Goal: Share content: Share content

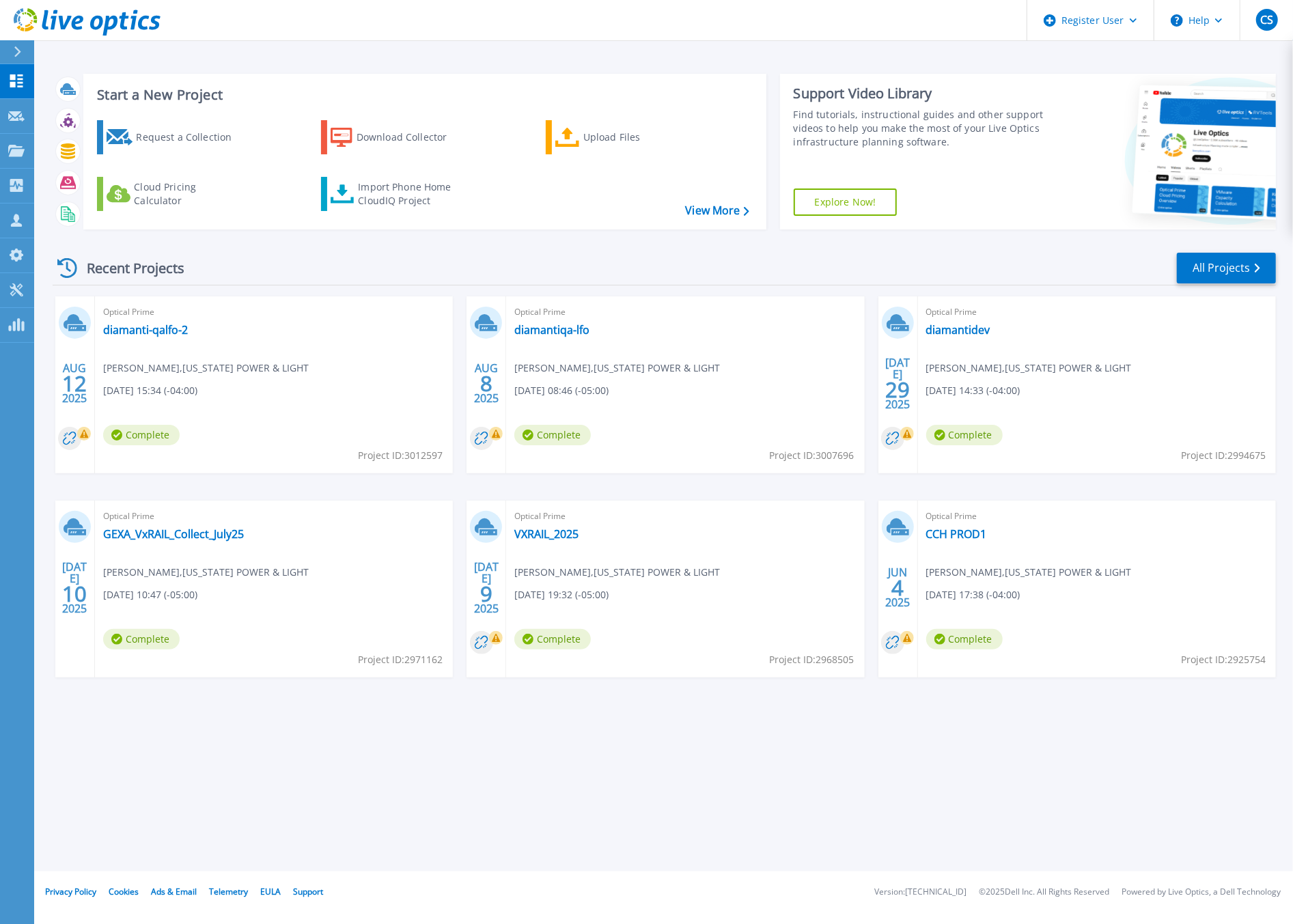
click at [147, 372] on span "[PERSON_NAME] padma , [US_STATE] POWER & LIGHT" at bounding box center [206, 368] width 205 height 15
click at [169, 335] on link "diamanti-qalfo-2" at bounding box center [145, 330] width 84 height 14
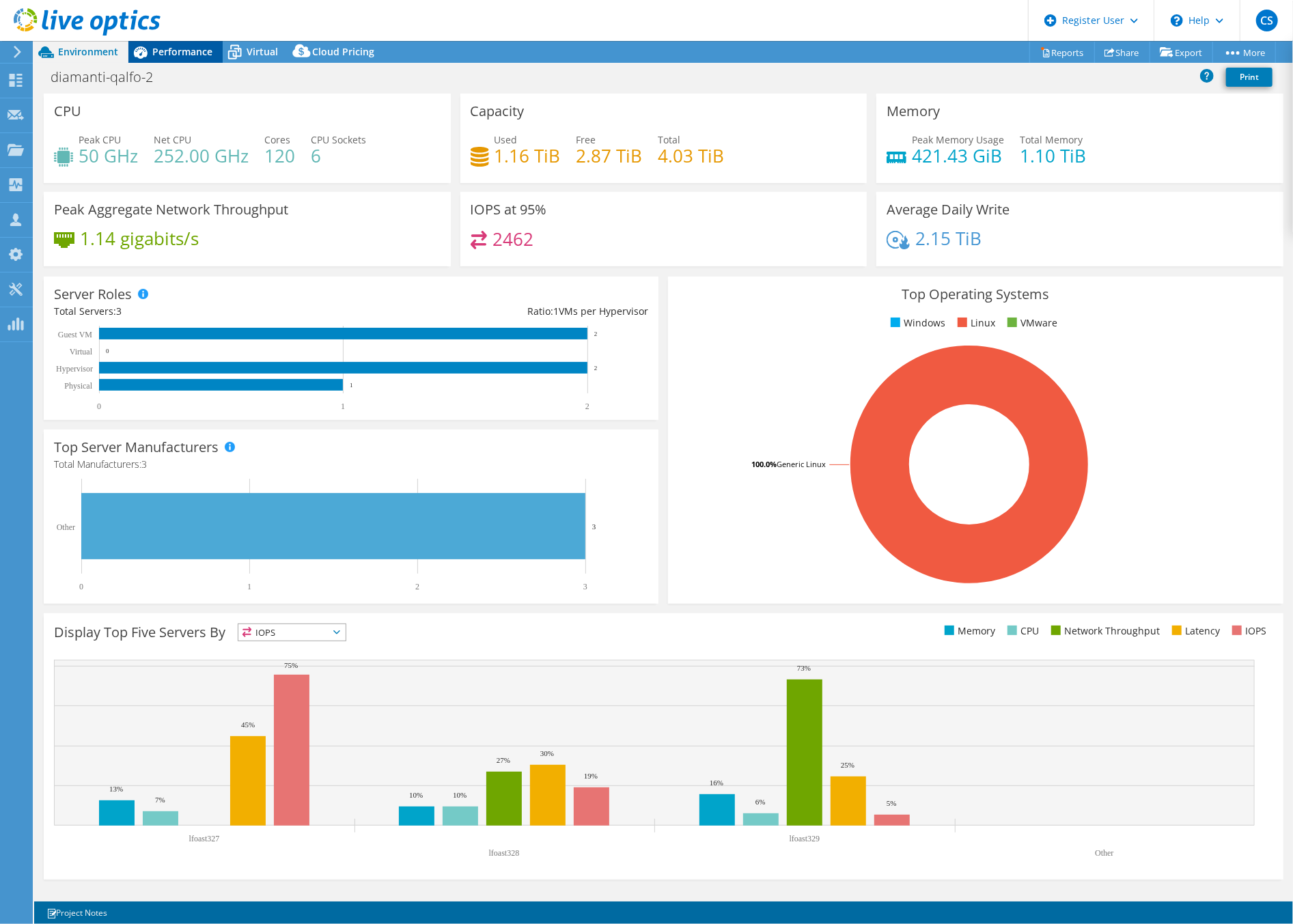
click at [179, 54] on span "Performance" at bounding box center [182, 51] width 60 height 13
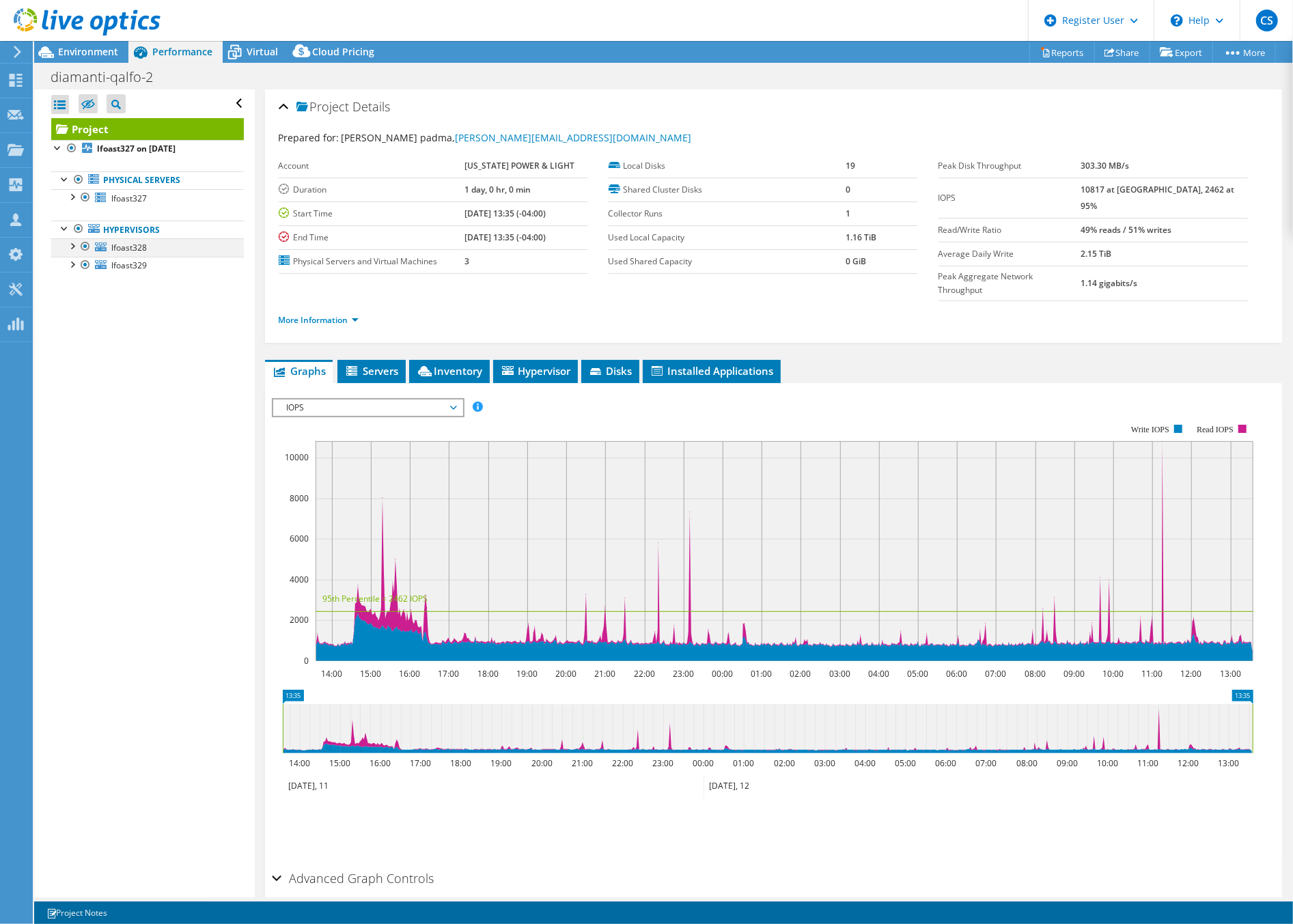
click at [82, 246] on div at bounding box center [85, 246] width 14 height 16
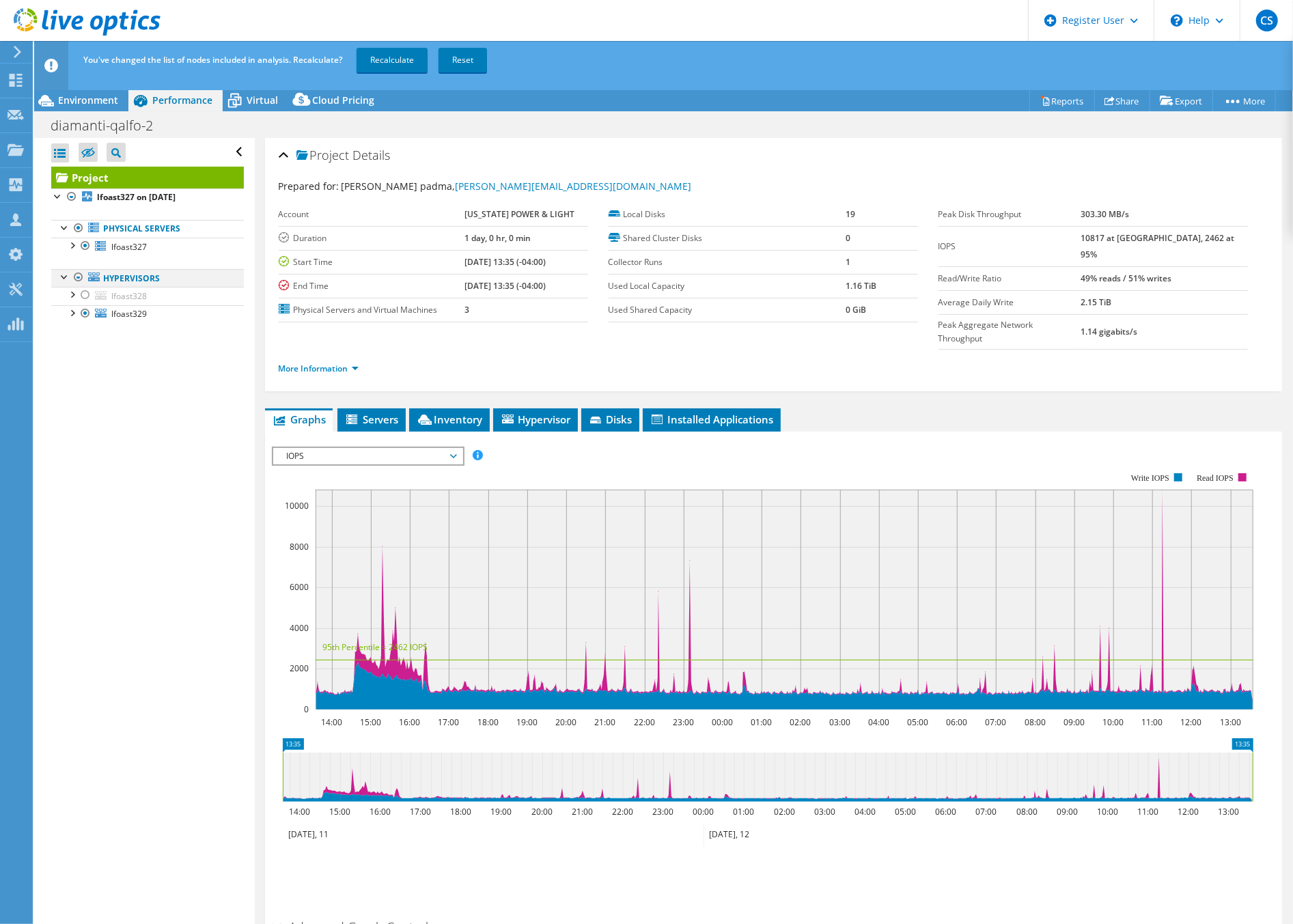
click at [77, 272] on div at bounding box center [78, 277] width 14 height 16
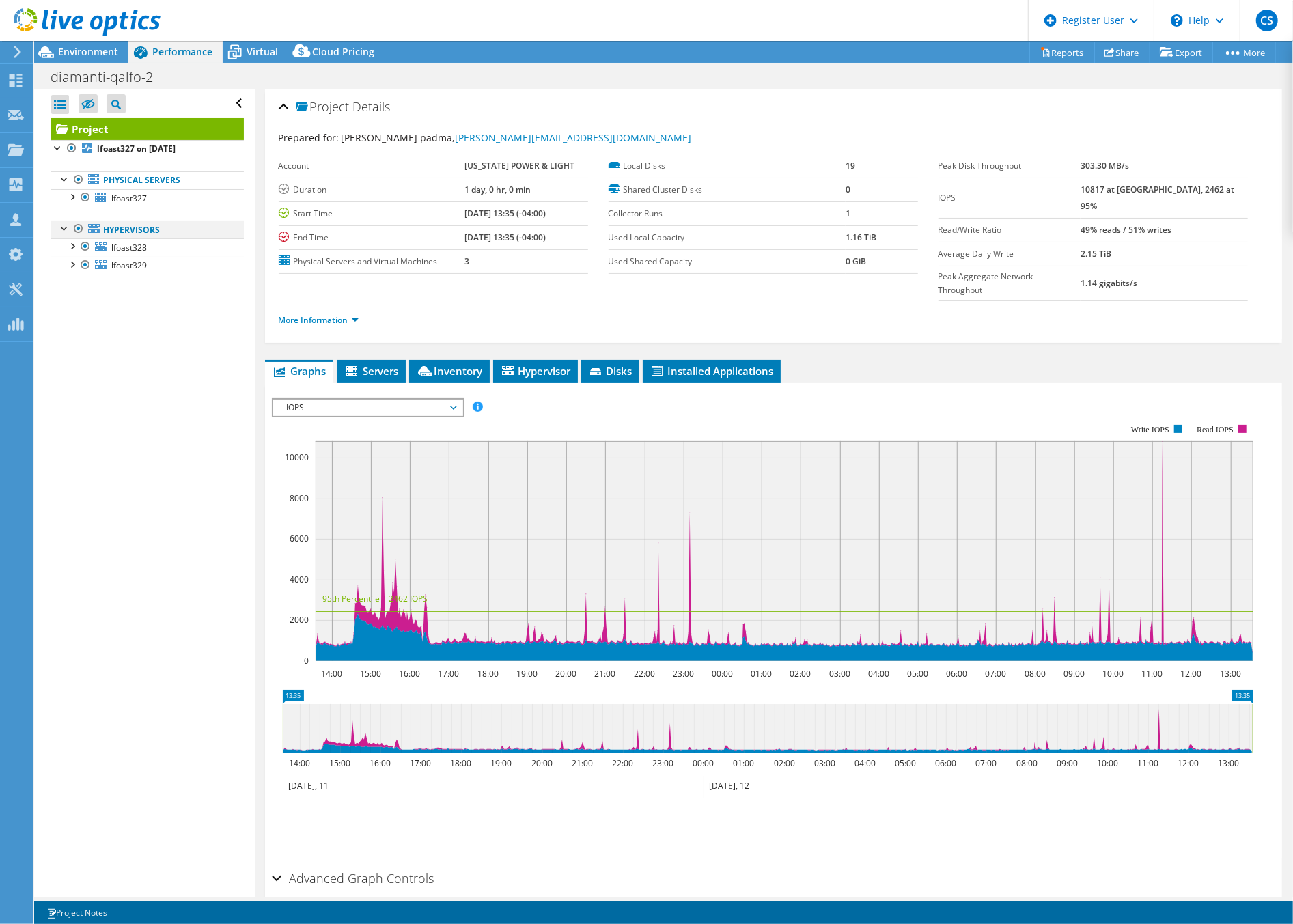
click at [75, 231] on div at bounding box center [78, 229] width 14 height 16
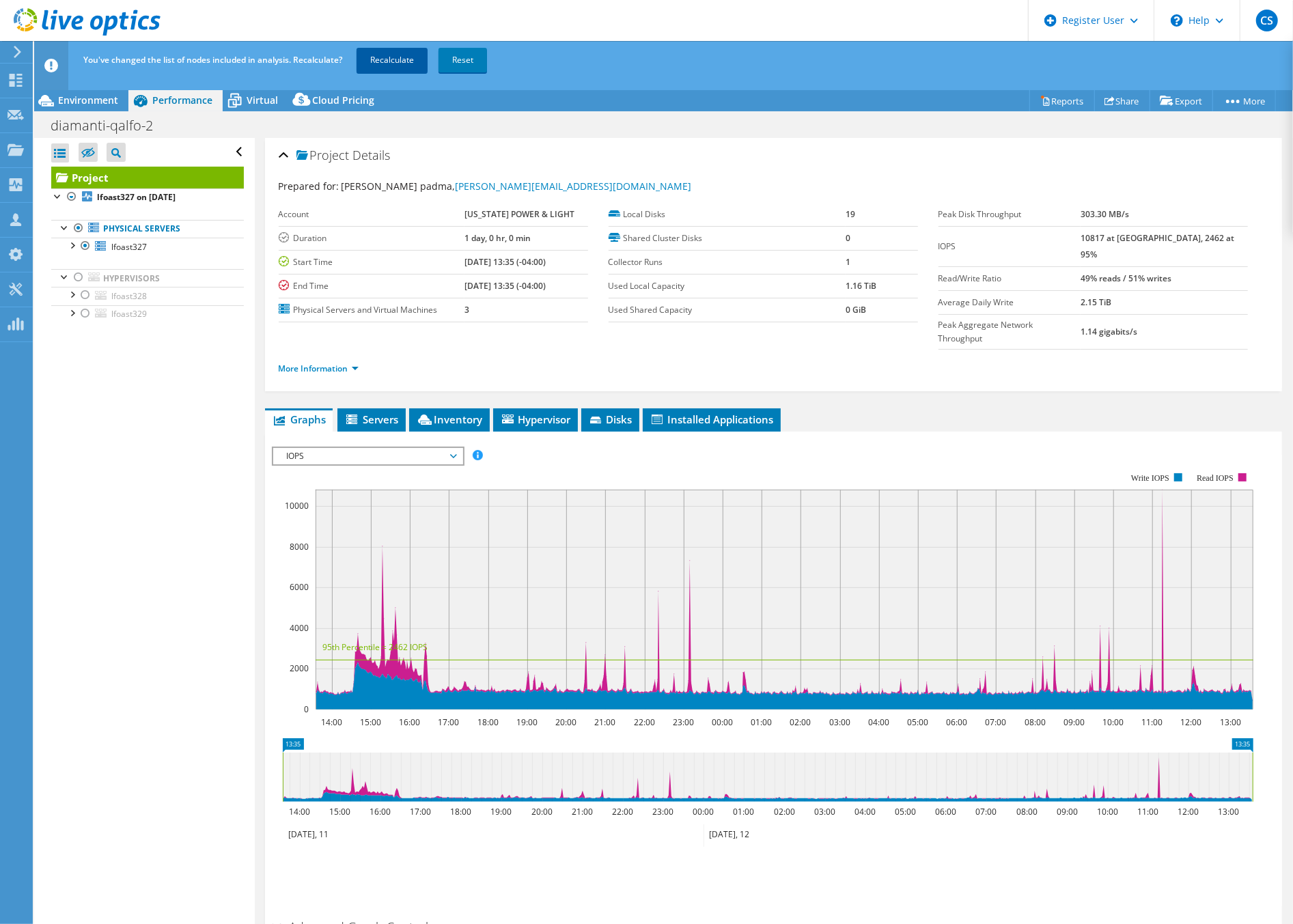
click at [370, 61] on link "Recalculate" at bounding box center [391, 59] width 71 height 24
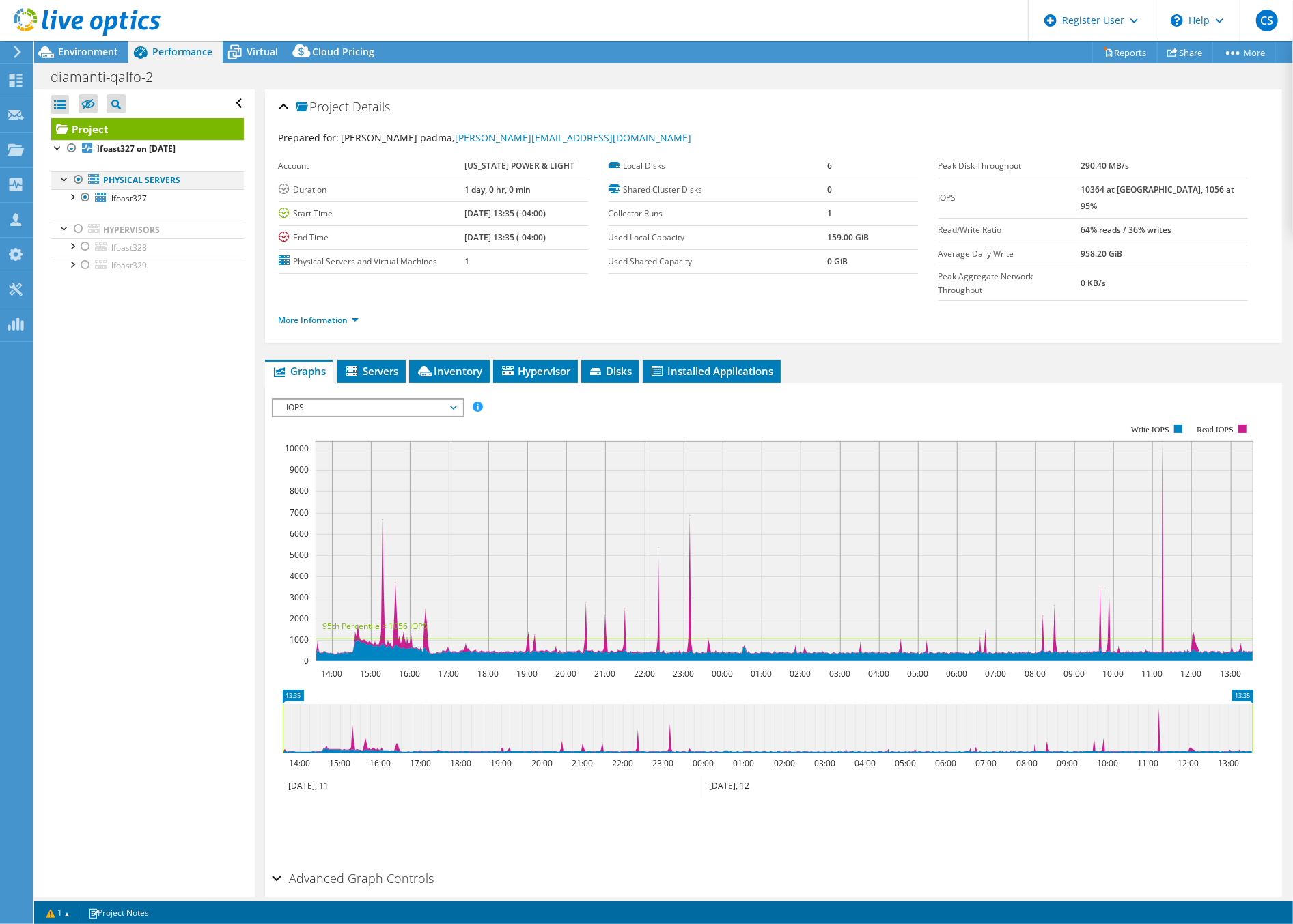
click at [77, 180] on div at bounding box center [78, 179] width 14 height 16
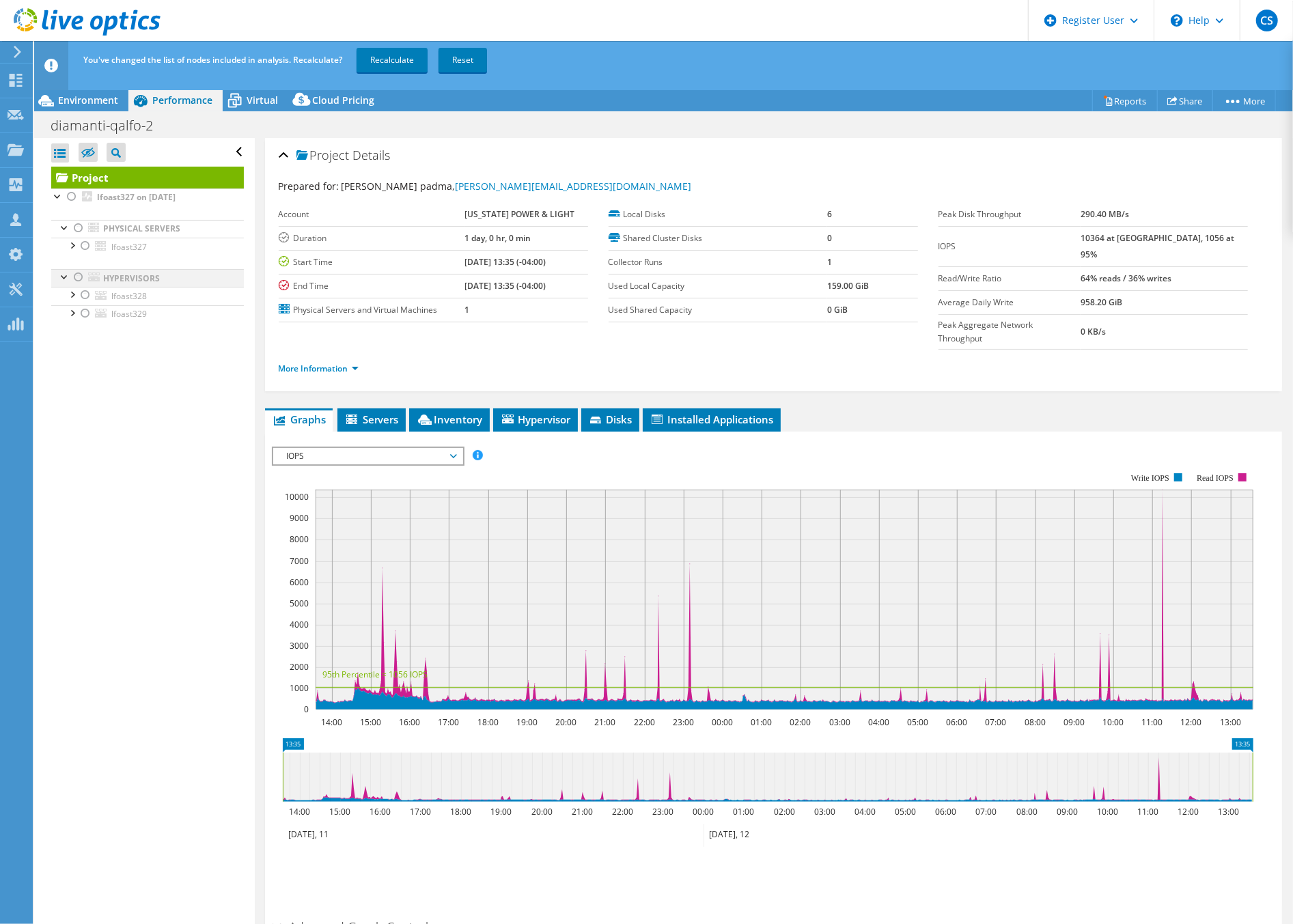
click at [81, 279] on div at bounding box center [78, 277] width 14 height 16
click at [397, 59] on link "Recalculate" at bounding box center [391, 59] width 71 height 24
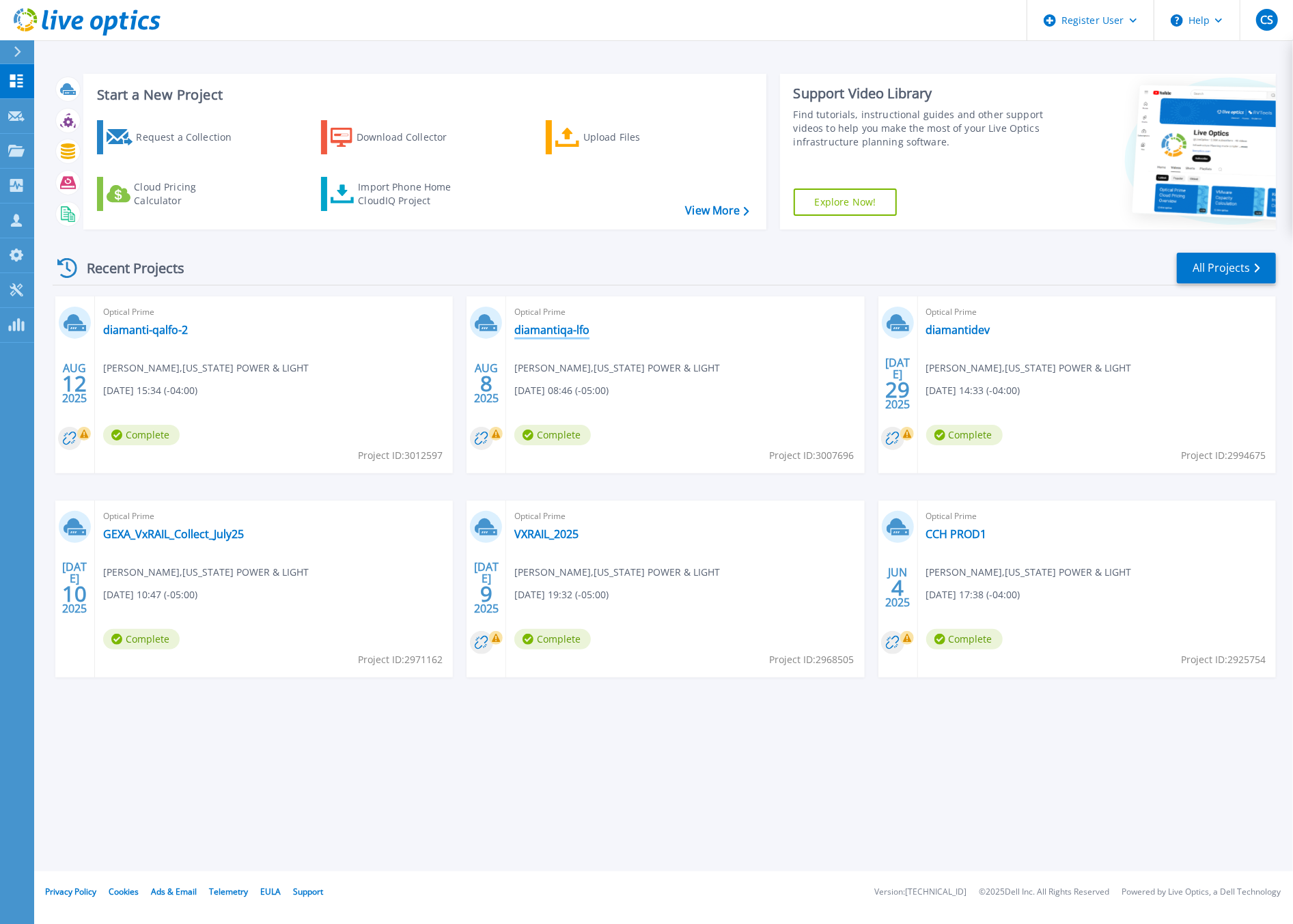
click at [539, 330] on link "diamantiqa-lfo" at bounding box center [552, 330] width 76 height 14
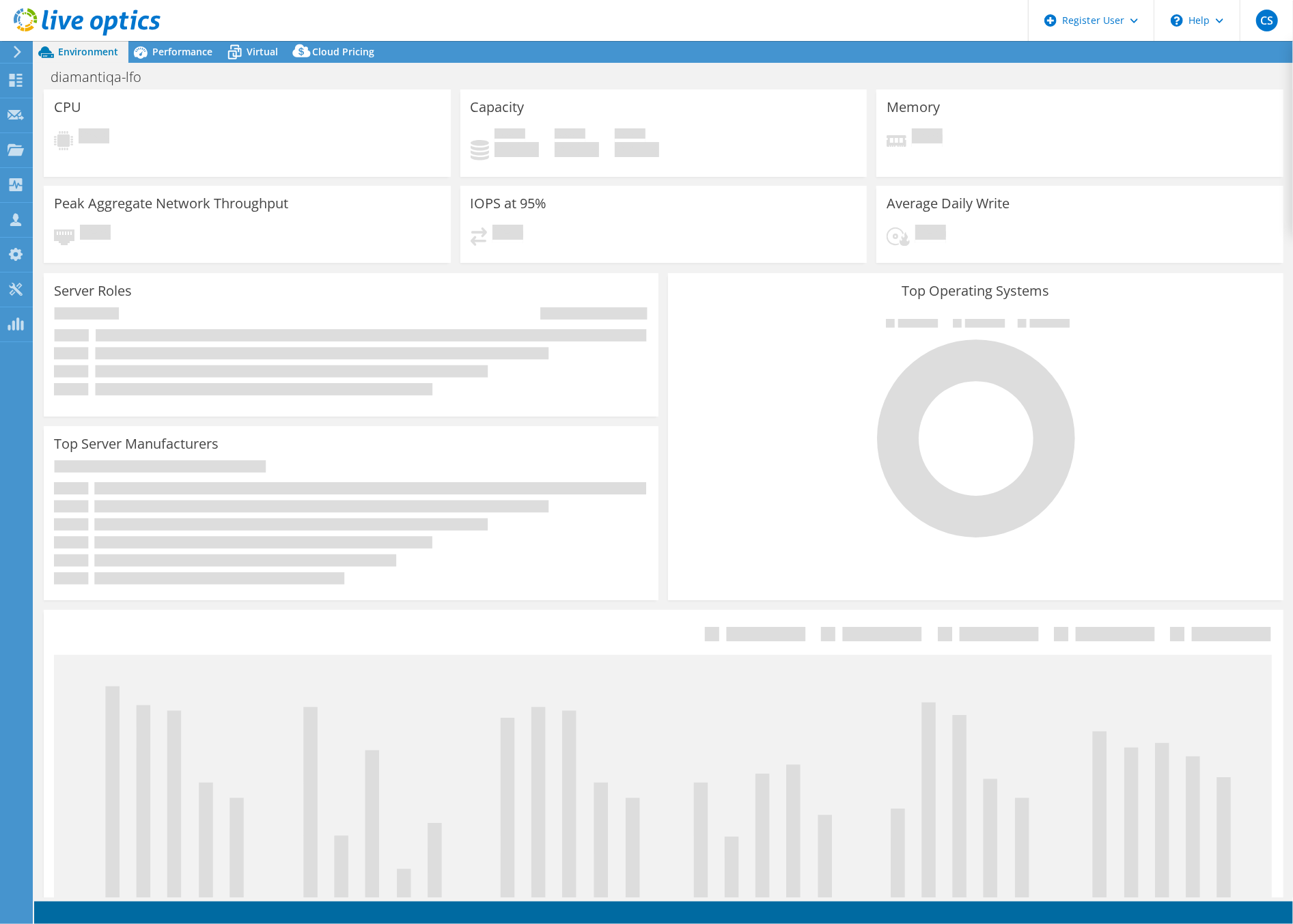
select select "USD"
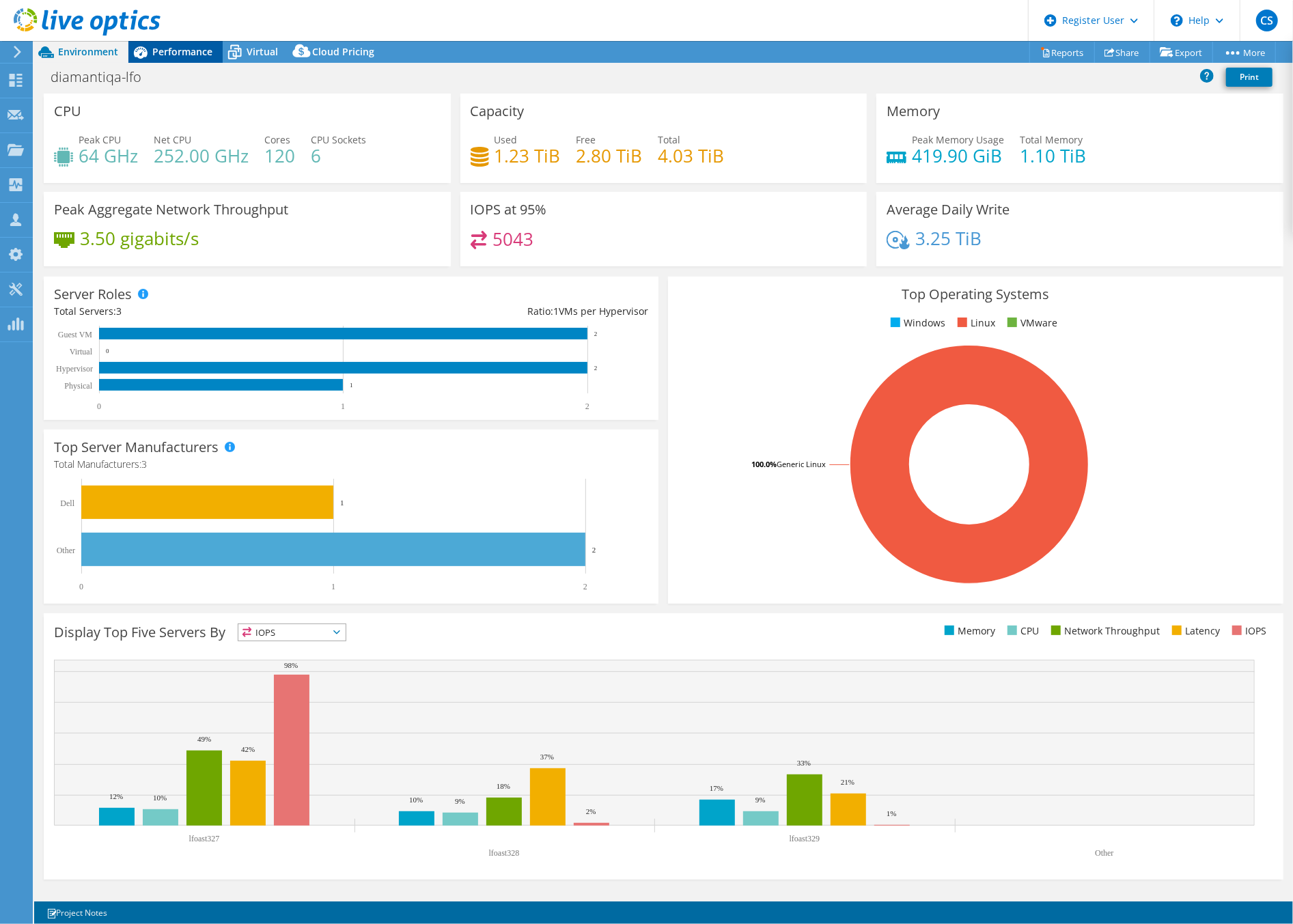
click at [188, 56] on span "Performance" at bounding box center [182, 51] width 60 height 13
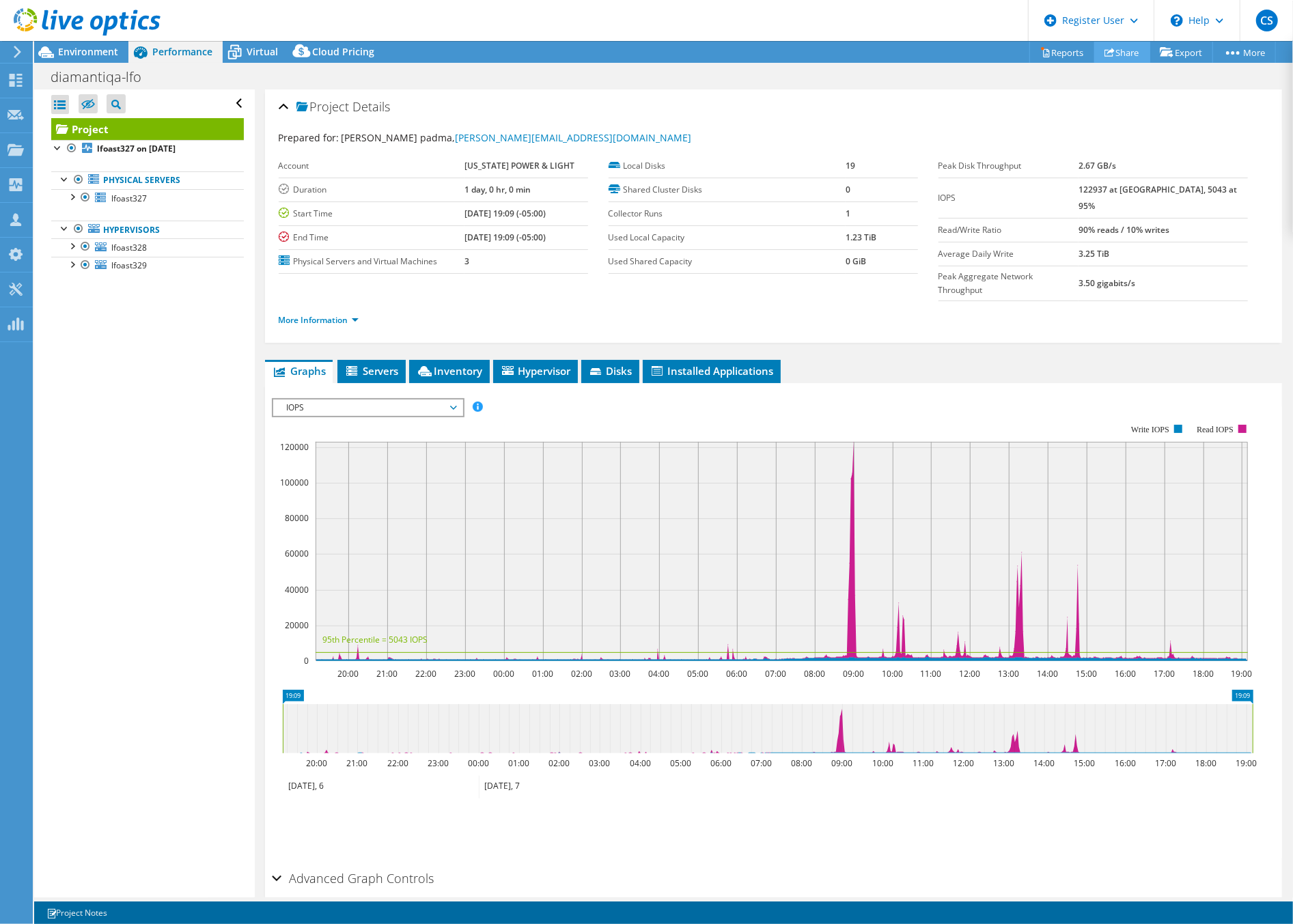
click at [1107, 54] on icon at bounding box center [1109, 52] width 11 height 11
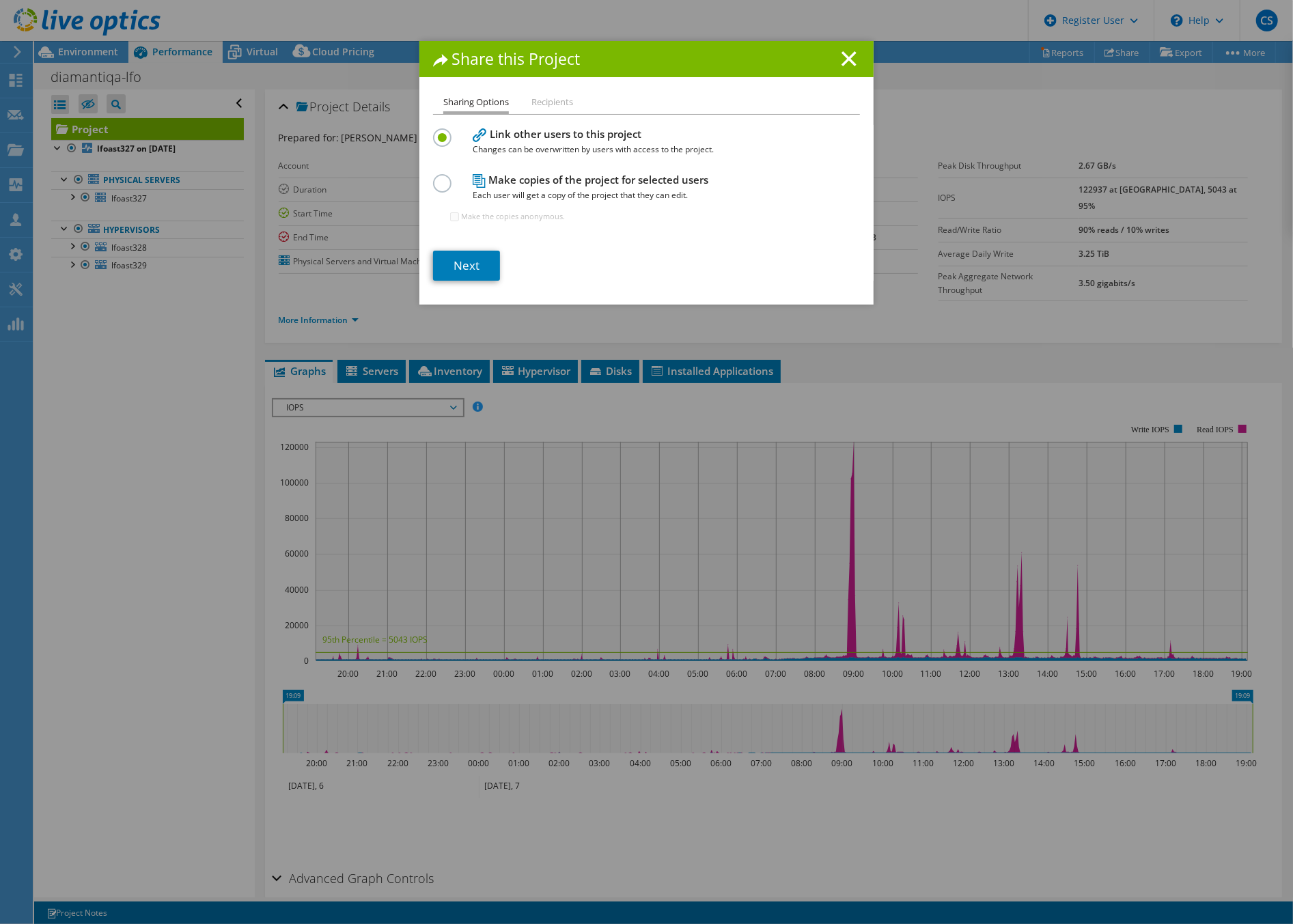
click at [433, 176] on label at bounding box center [445, 176] width 24 height 4
click at [0, 0] on input "radio" at bounding box center [0, 0] width 0 height 0
click at [455, 265] on link "Next" at bounding box center [466, 265] width 67 height 30
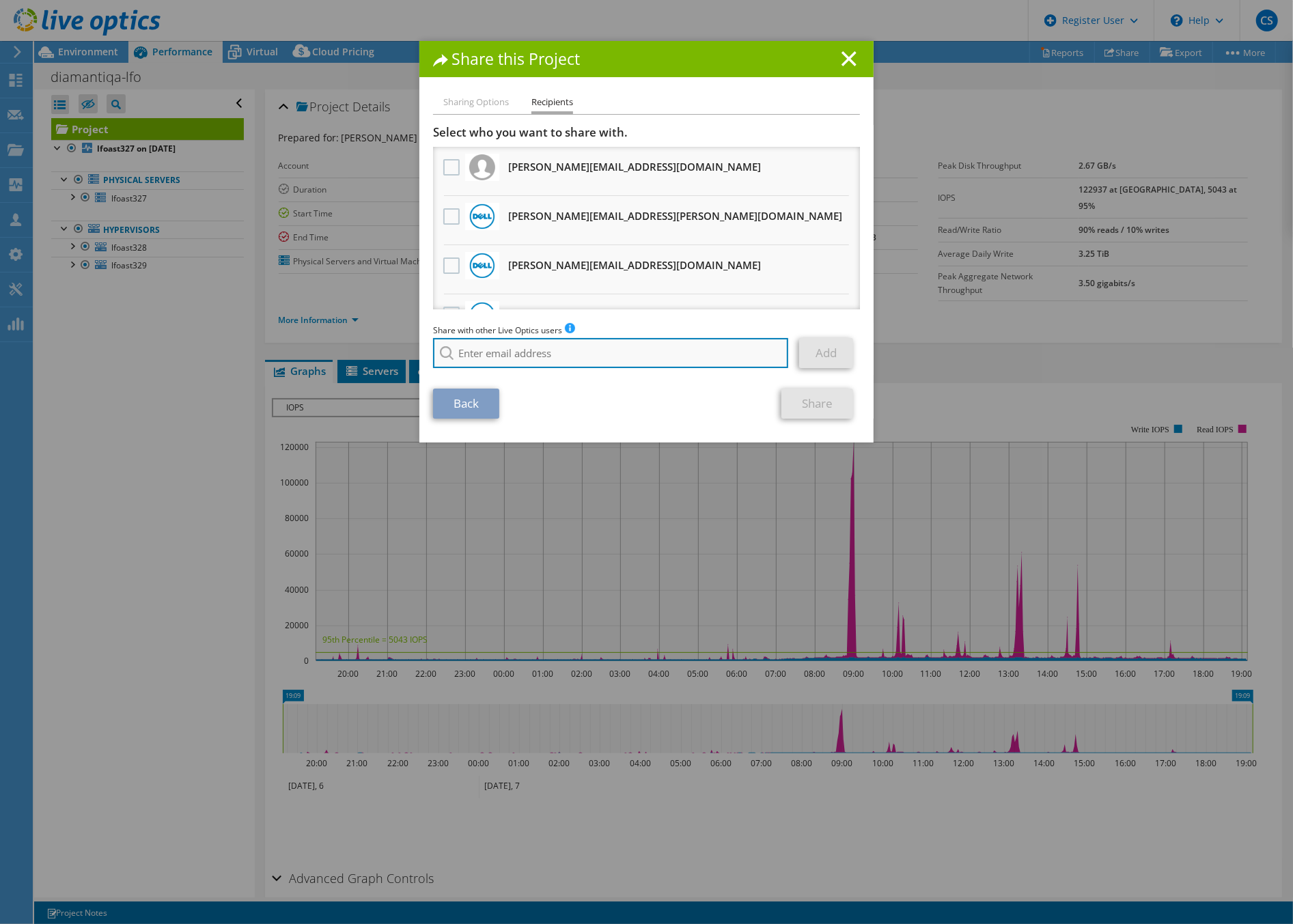
click at [515, 357] on input "search" at bounding box center [610, 353] width 355 height 30
click at [500, 373] on li "Martin.Flint@dell.com" at bounding box center [571, 371] width 278 height 16
type input "Martin.Flint@dell.com"
click at [818, 358] on link "Add" at bounding box center [826, 353] width 54 height 30
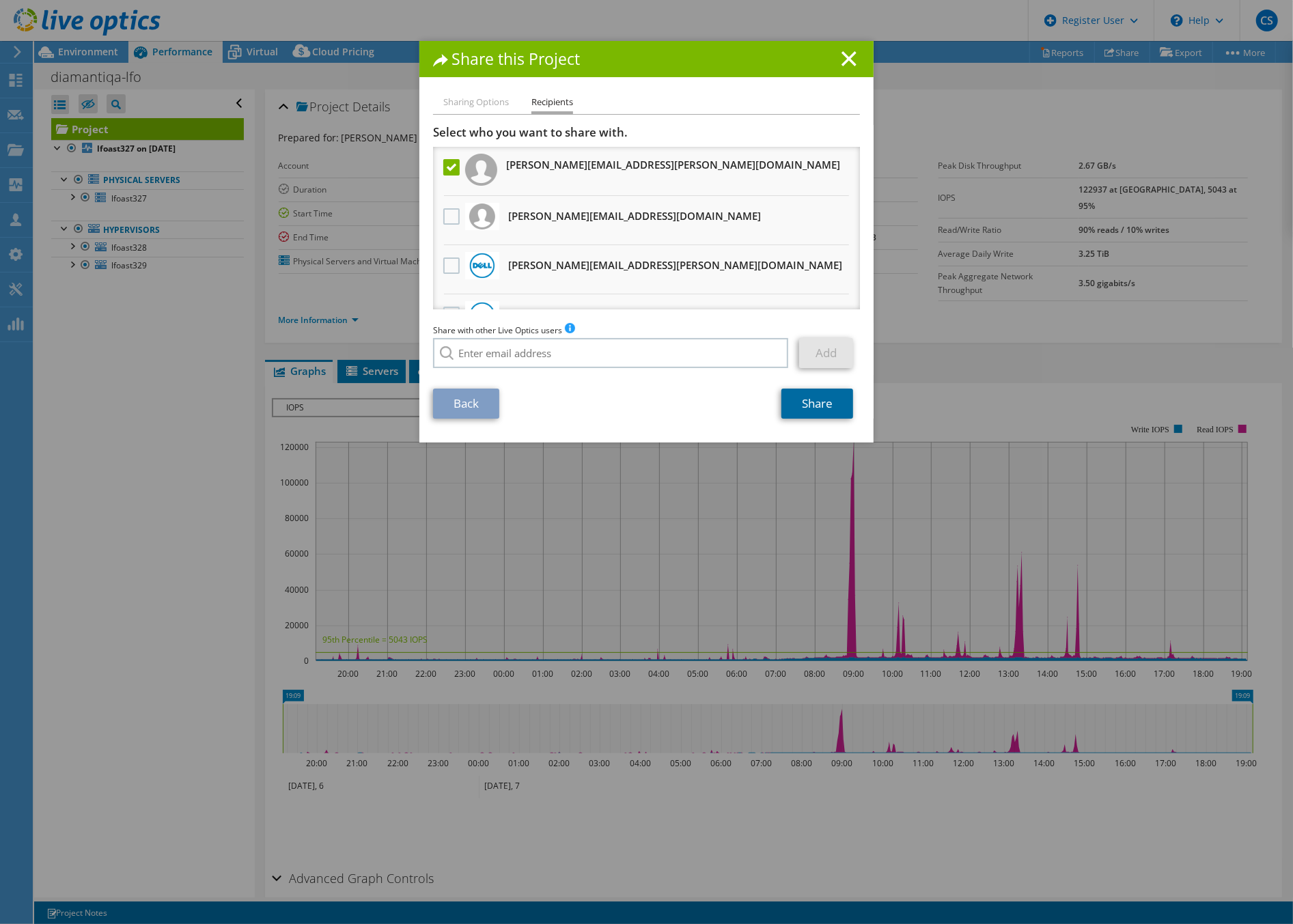
click at [816, 402] on link "Share" at bounding box center [817, 403] width 72 height 30
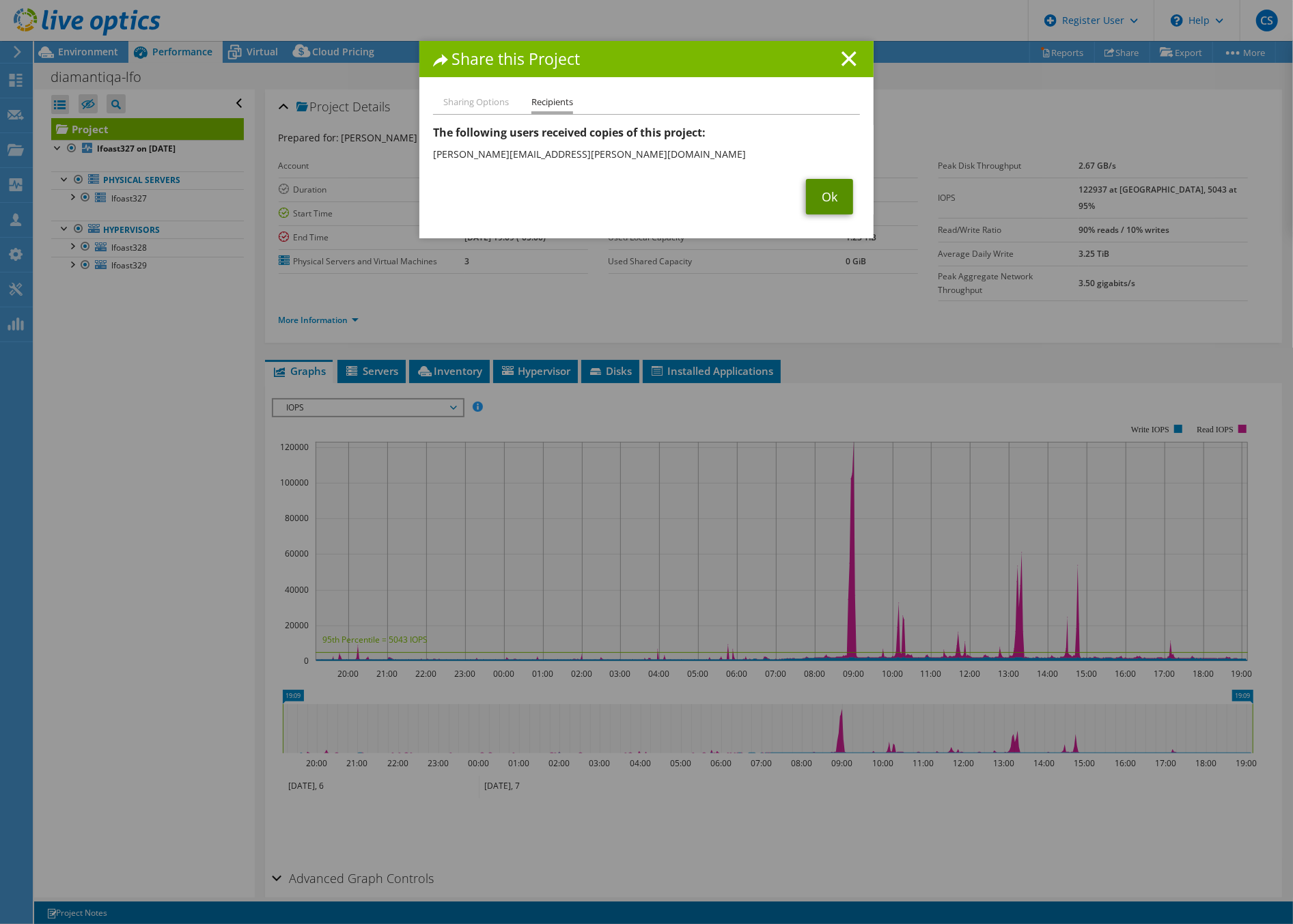
click at [819, 194] on link "Ok" at bounding box center [829, 197] width 47 height 36
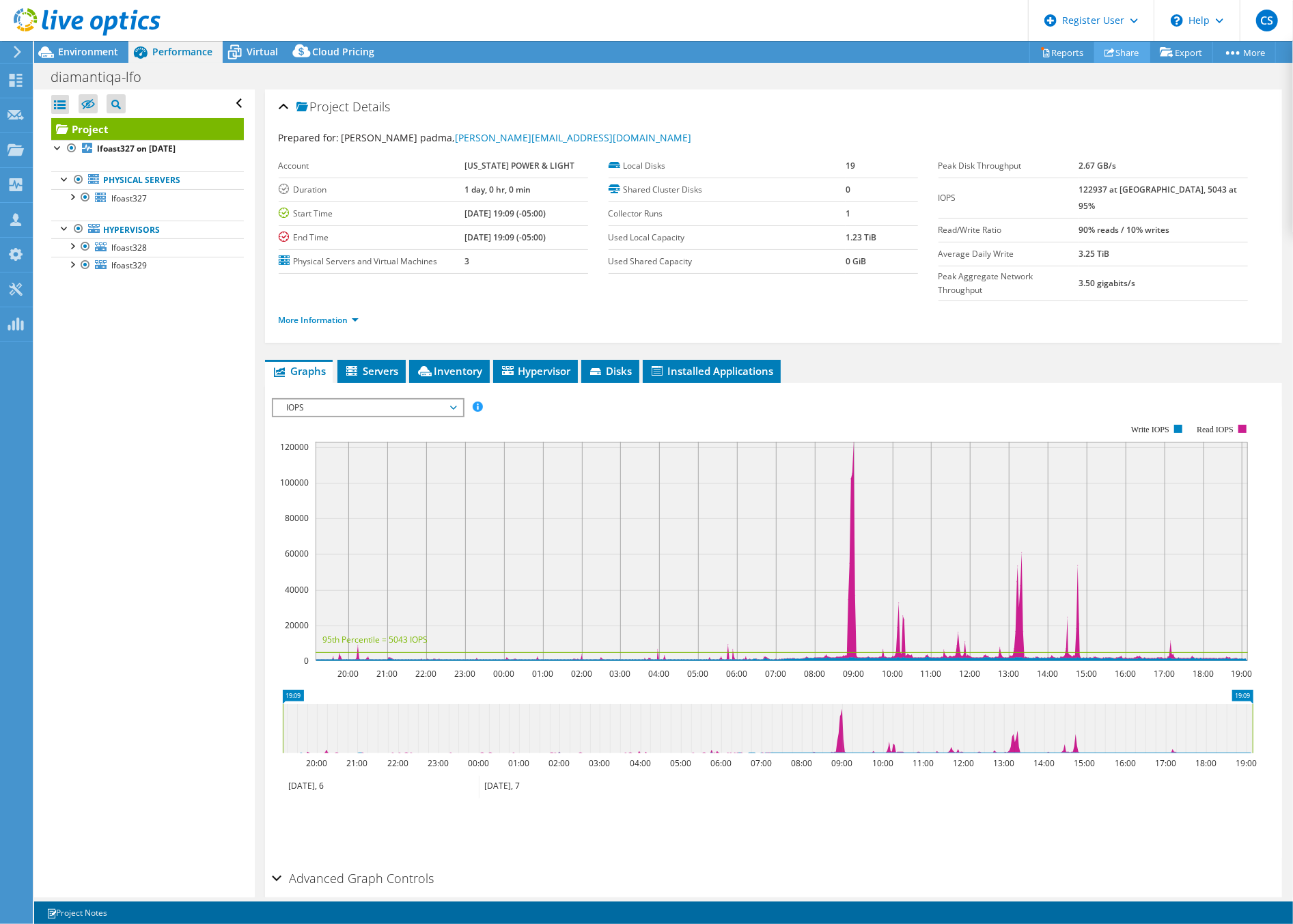
click at [1122, 53] on link "Share" at bounding box center [1123, 52] width 56 height 21
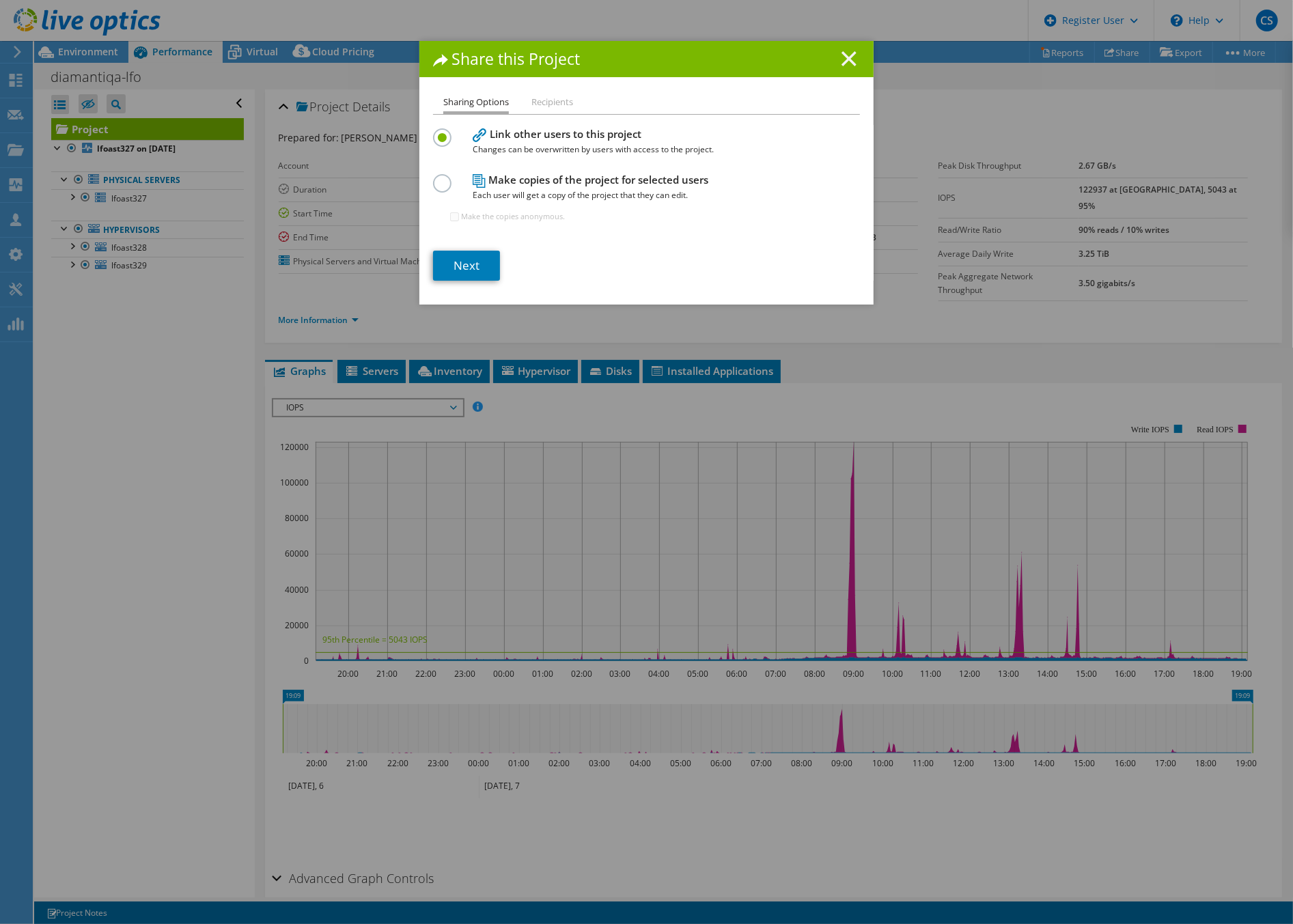
click at [842, 59] on icon at bounding box center [849, 59] width 15 height 15
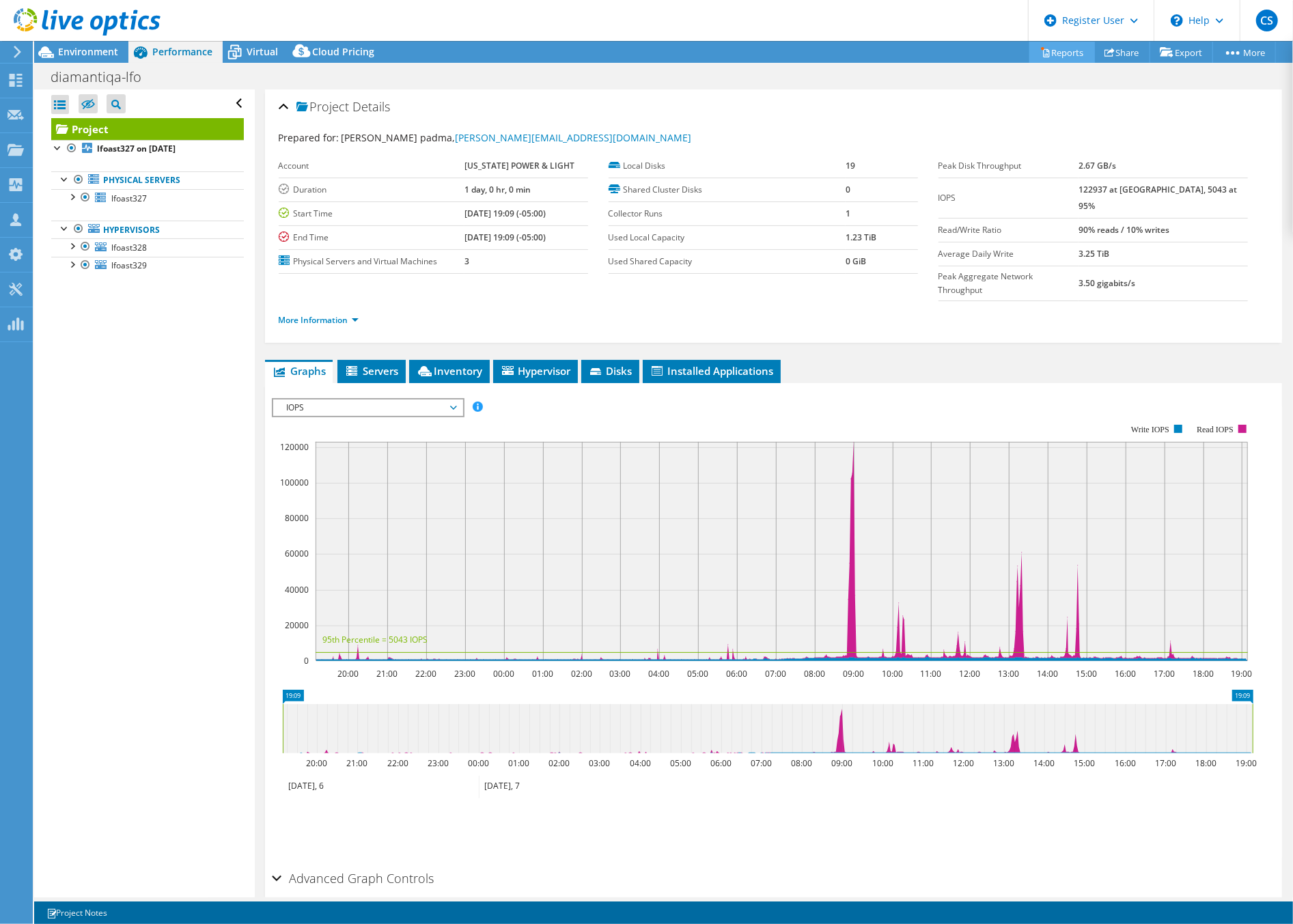
click at [1056, 51] on link "Reports" at bounding box center [1062, 52] width 66 height 21
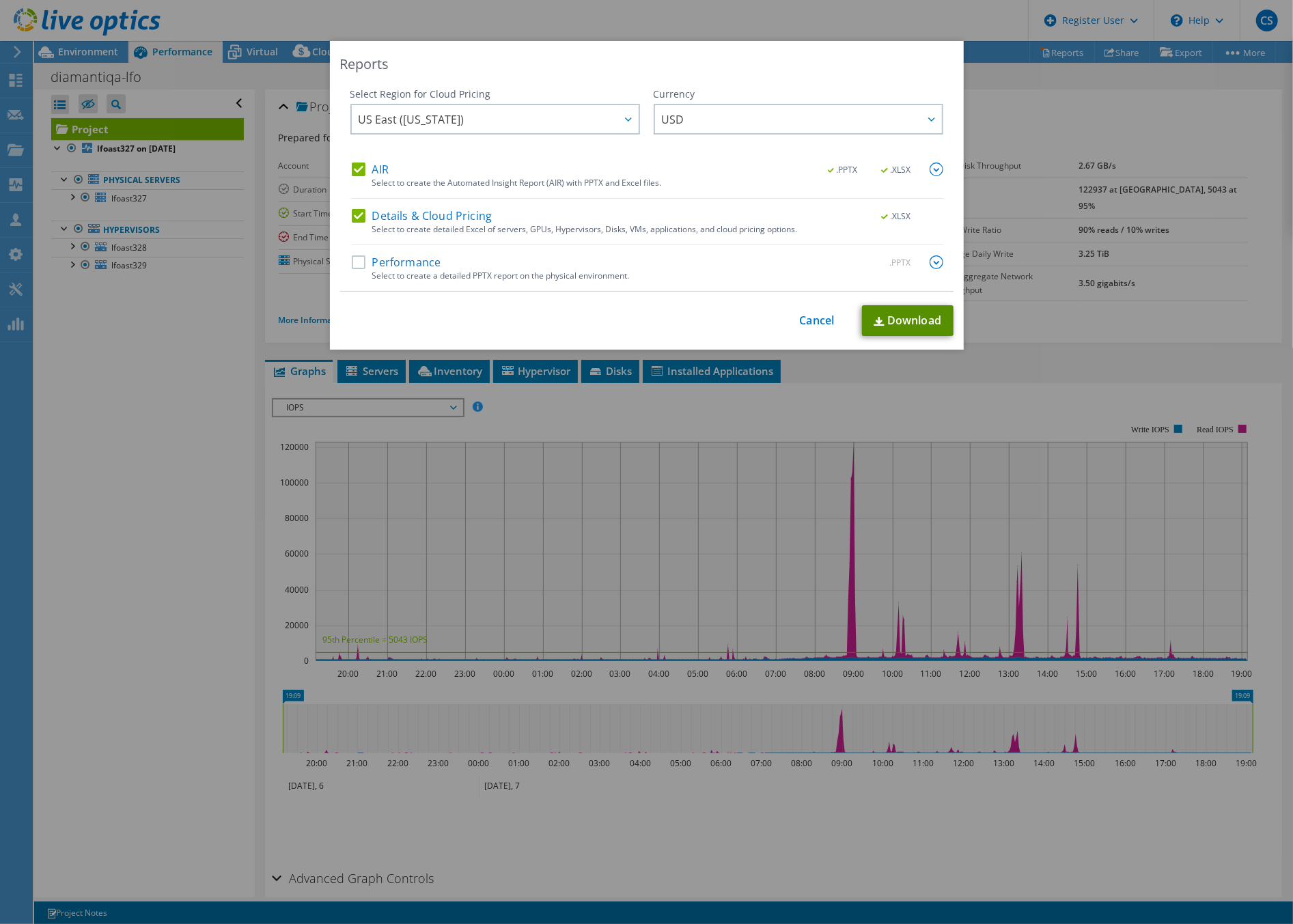
click at [901, 317] on link "Download" at bounding box center [908, 321] width 92 height 31
drag, startPoint x: 809, startPoint y: 319, endPoint x: 792, endPoint y: 324, distance: 17.7
click at [810, 319] on link "Cancel" at bounding box center [817, 320] width 35 height 13
